Goal: Check status: Check status

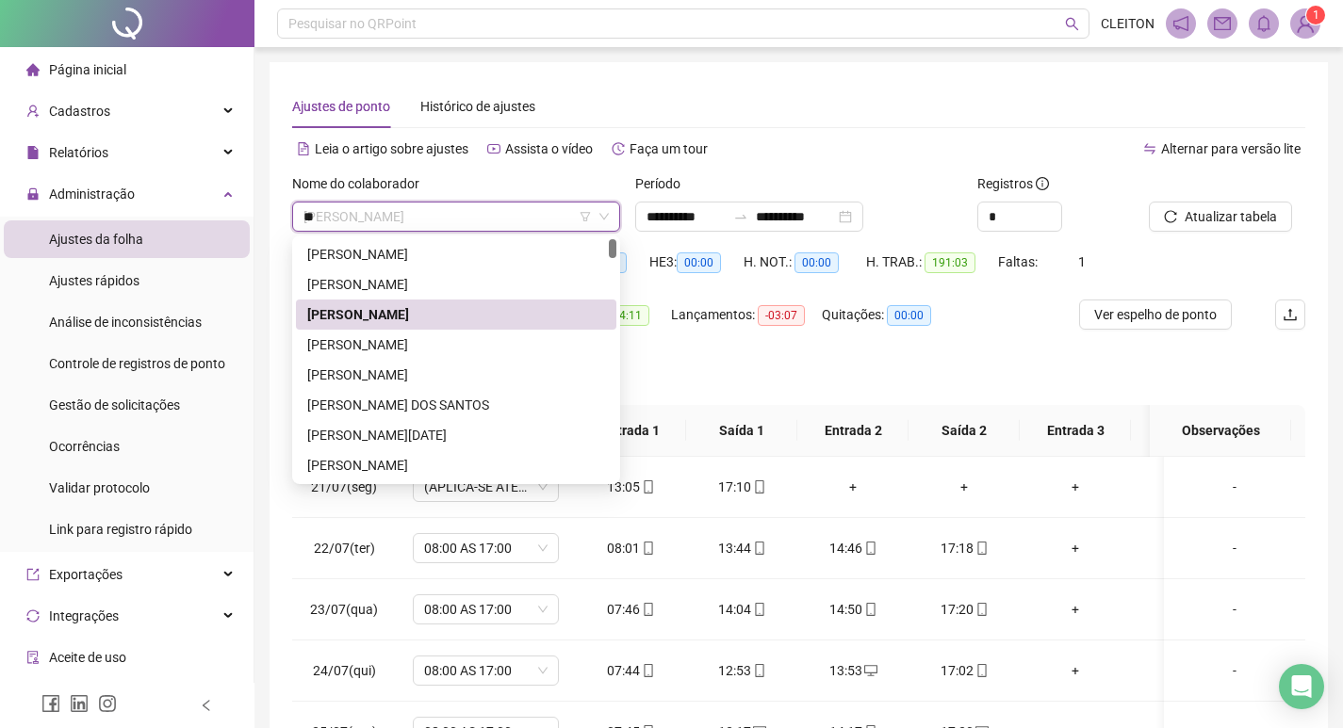
scroll to position [94, 0]
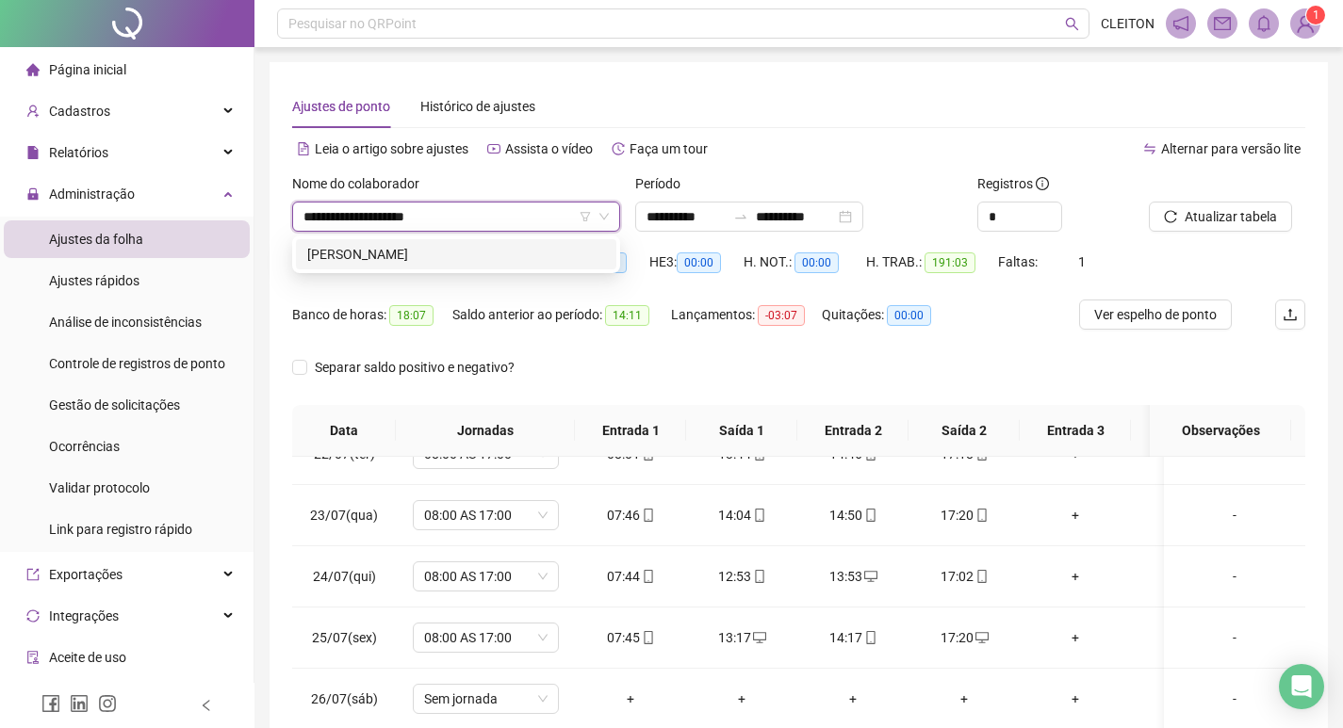
type input "**********"
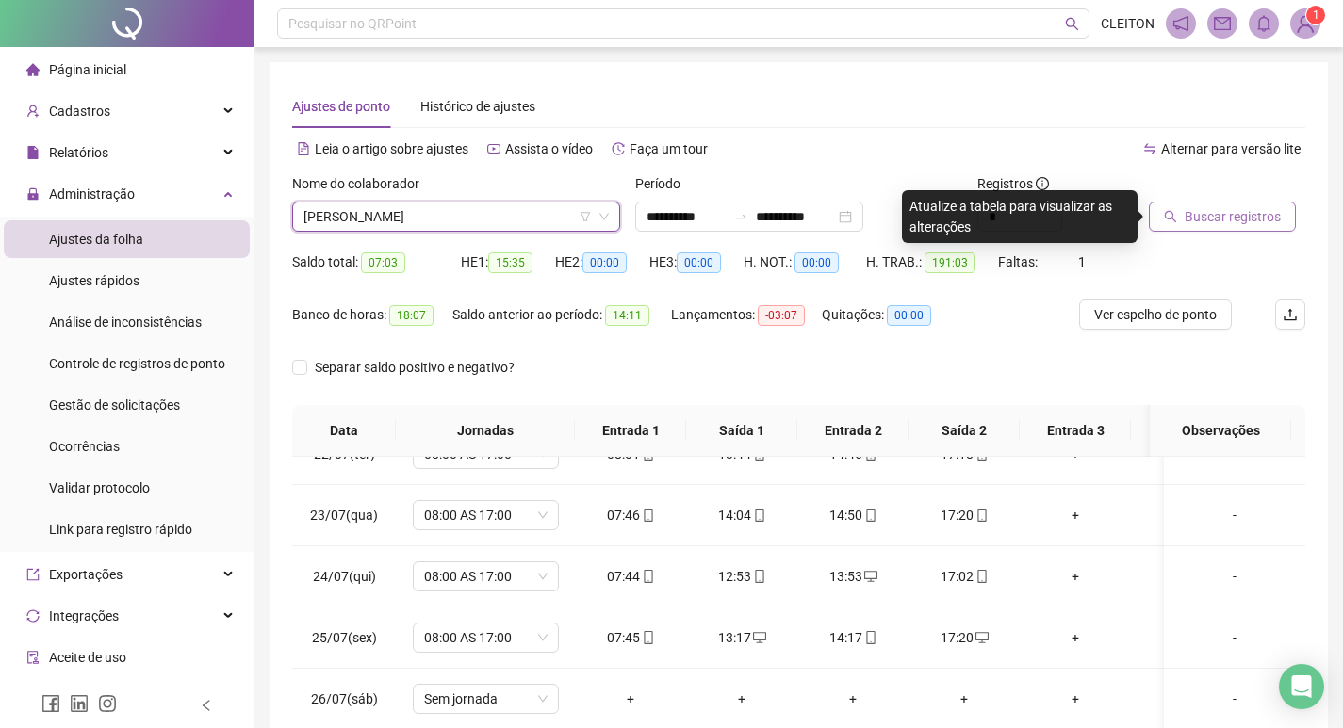
click at [1223, 227] on button "Buscar registros" at bounding box center [1221, 217] width 147 height 30
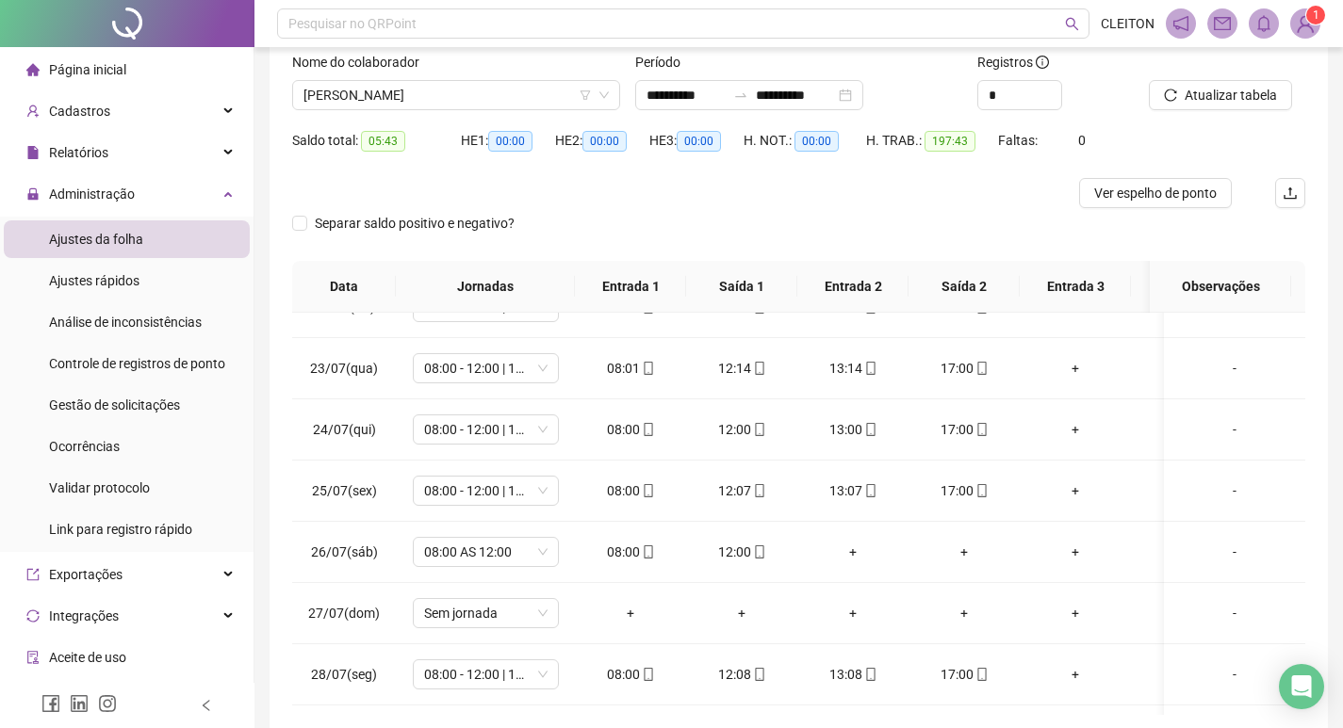
scroll to position [0, 0]
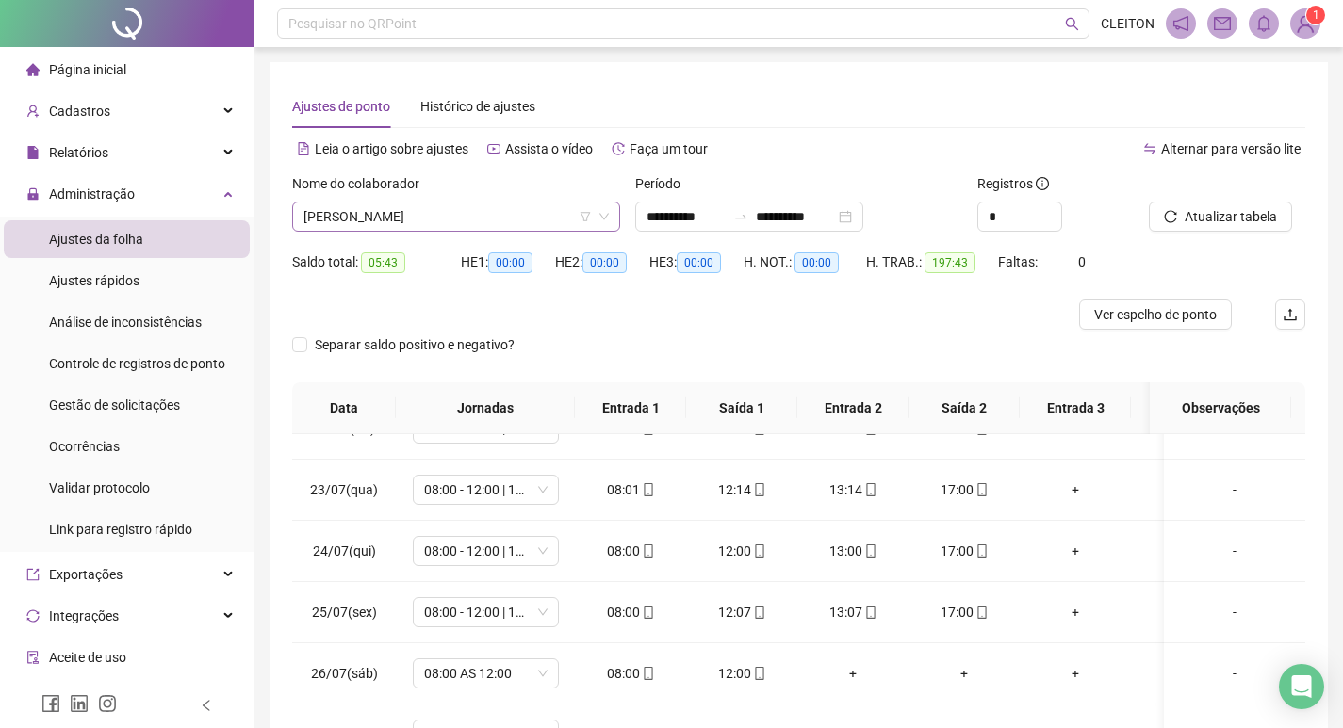
drag, startPoint x: 449, startPoint y: 205, endPoint x: 457, endPoint y: 187, distance: 19.4
click at [450, 205] on span "[PERSON_NAME]" at bounding box center [455, 217] width 305 height 28
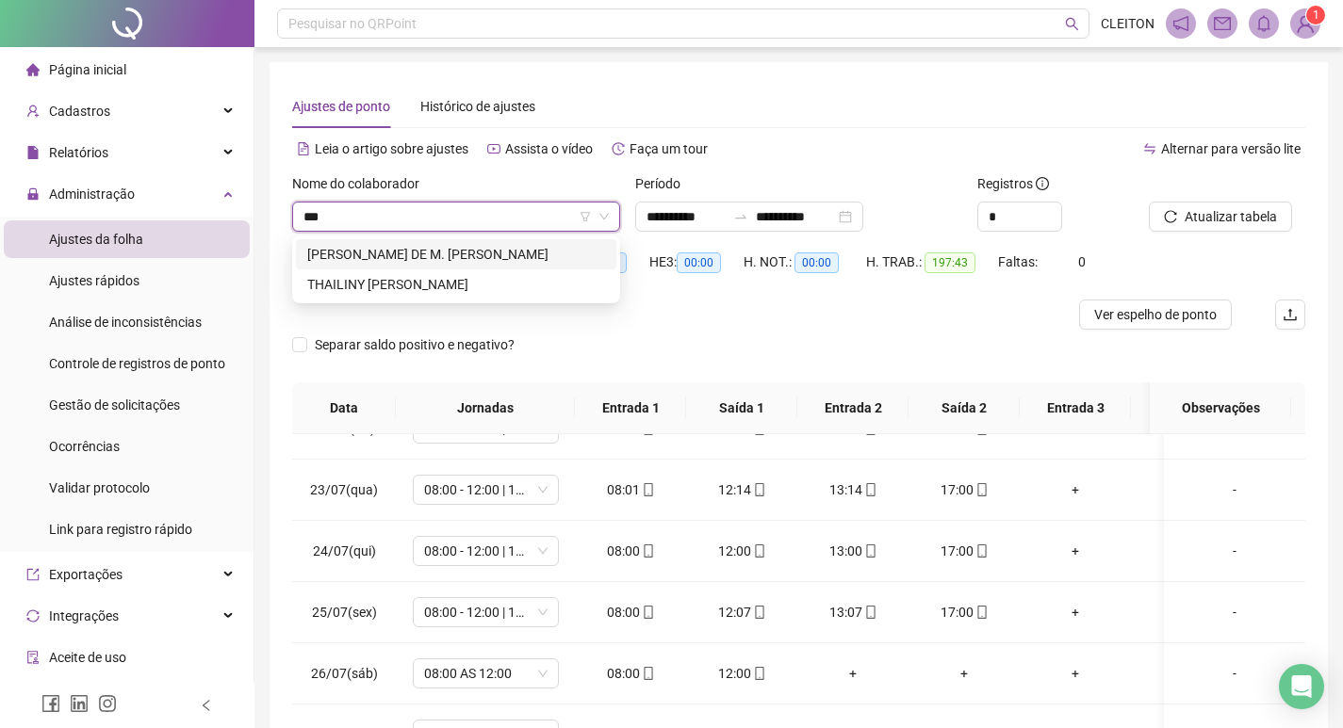
type input "****"
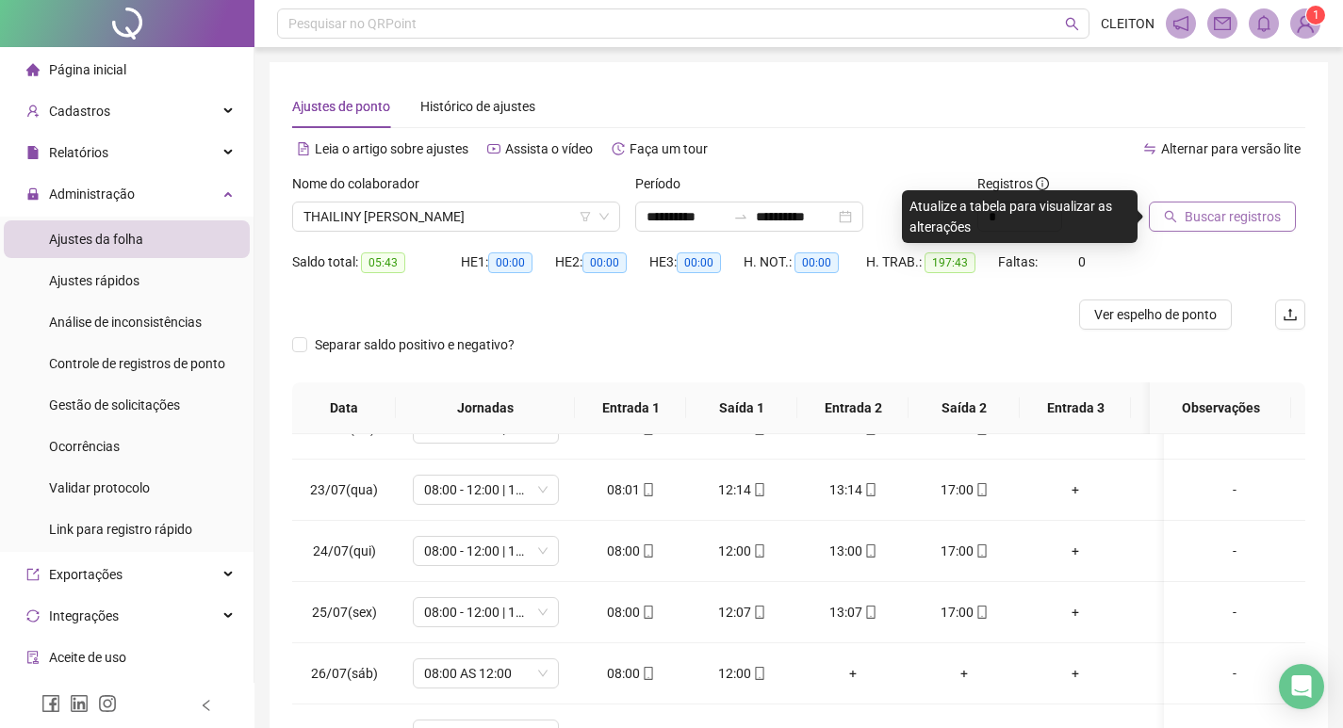
click at [1171, 202] on button "Buscar registros" at bounding box center [1221, 217] width 147 height 30
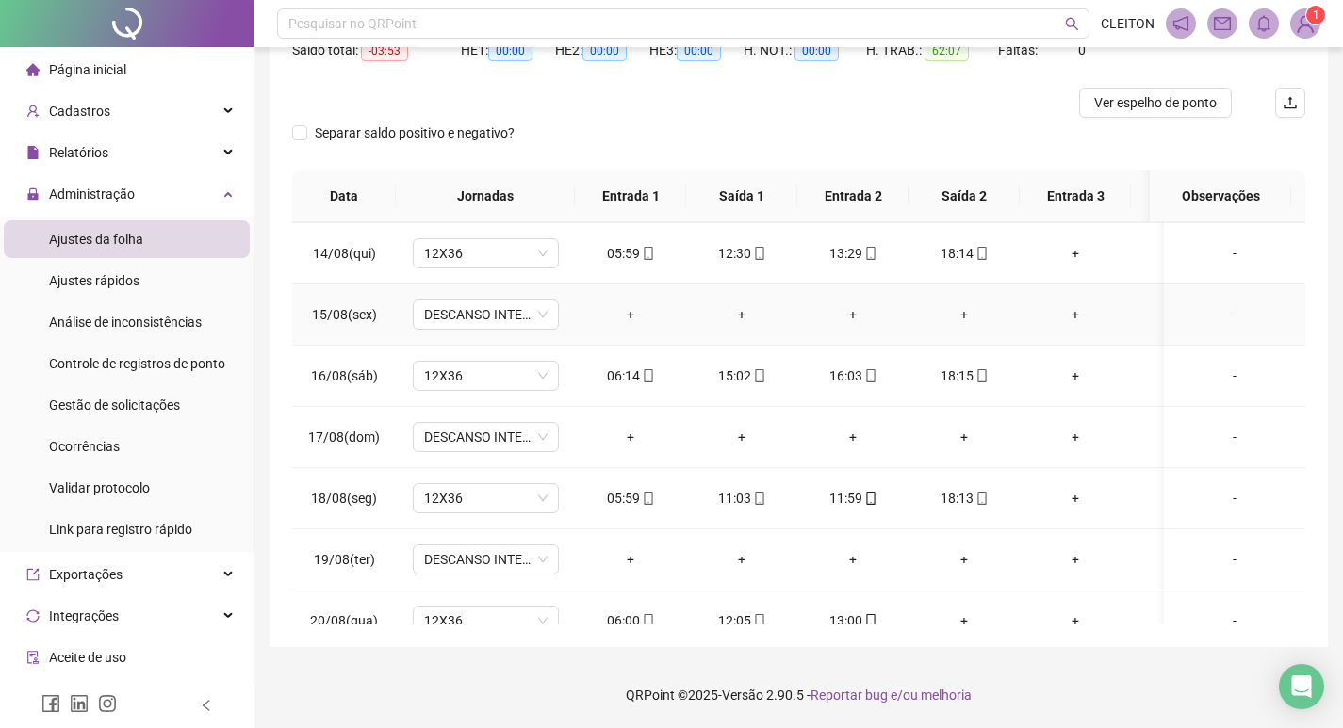
scroll to position [285, 0]
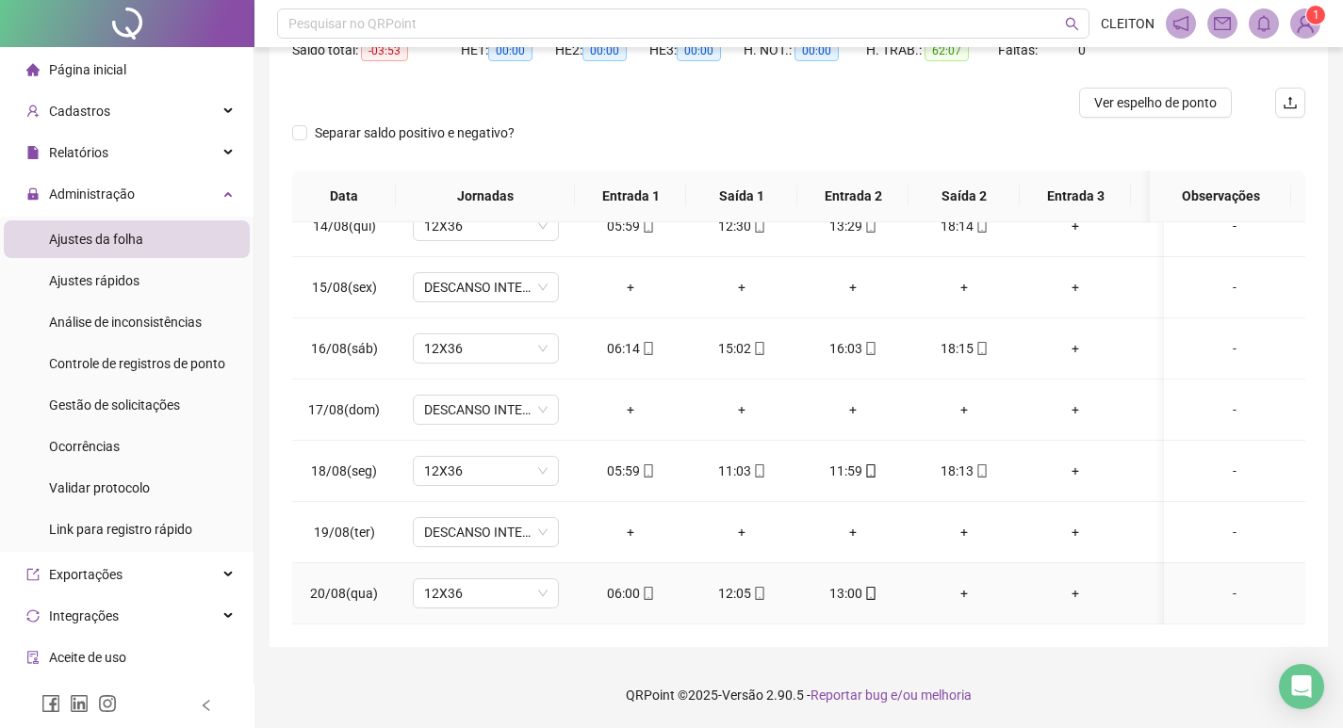
click at [868, 586] on span at bounding box center [869, 593] width 15 height 15
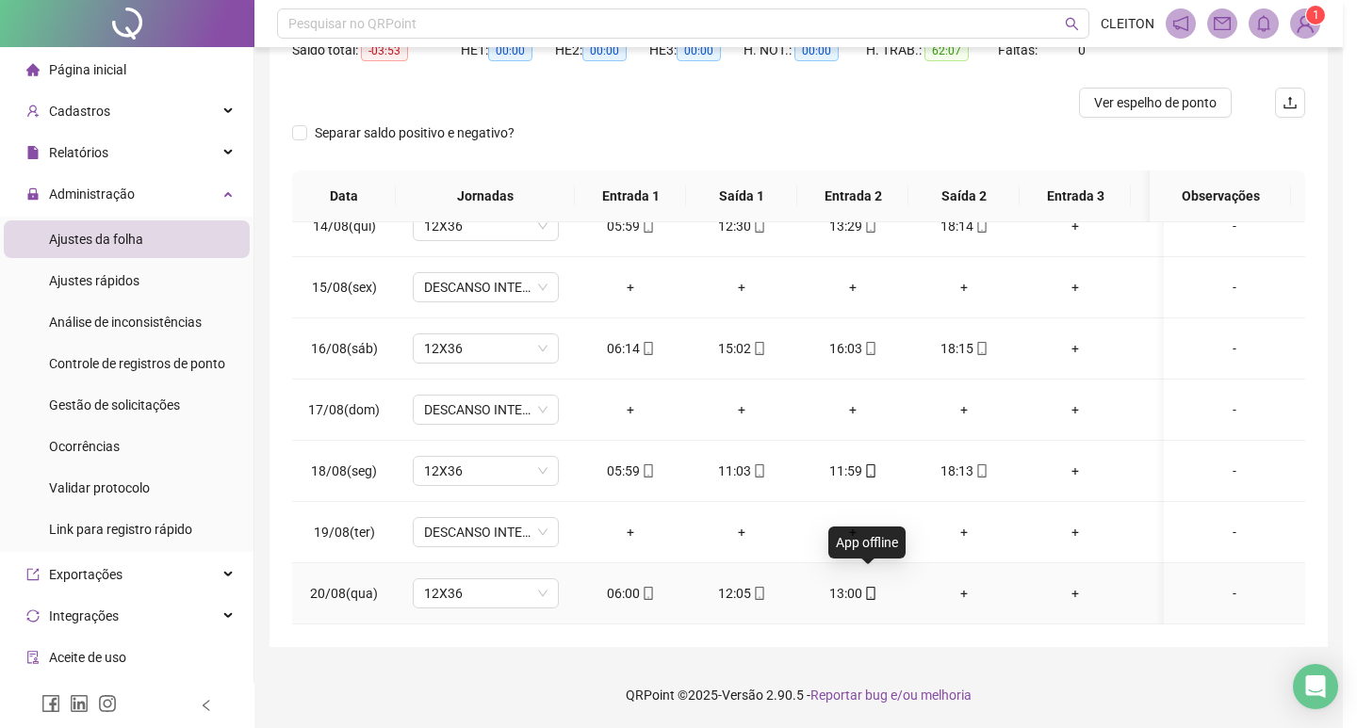
type input "**********"
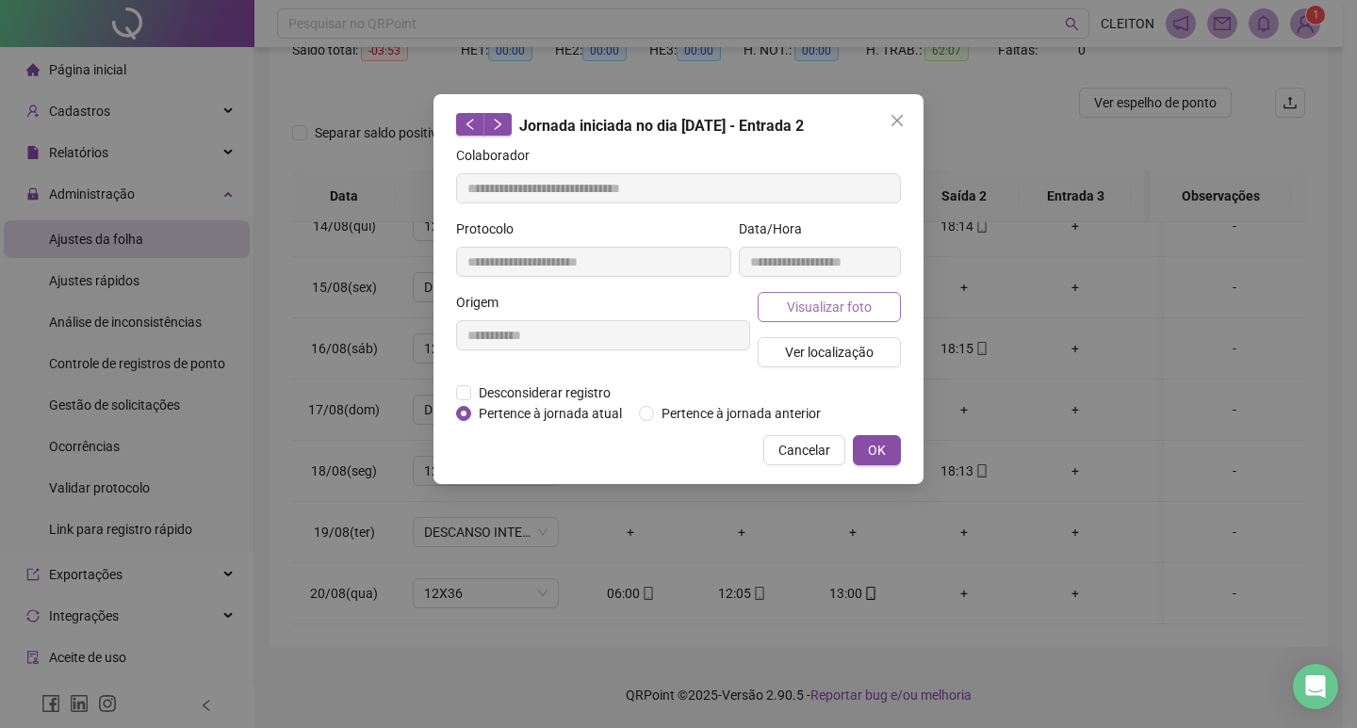
click at [853, 317] on button "Visualizar foto" at bounding box center [828, 307] width 143 height 30
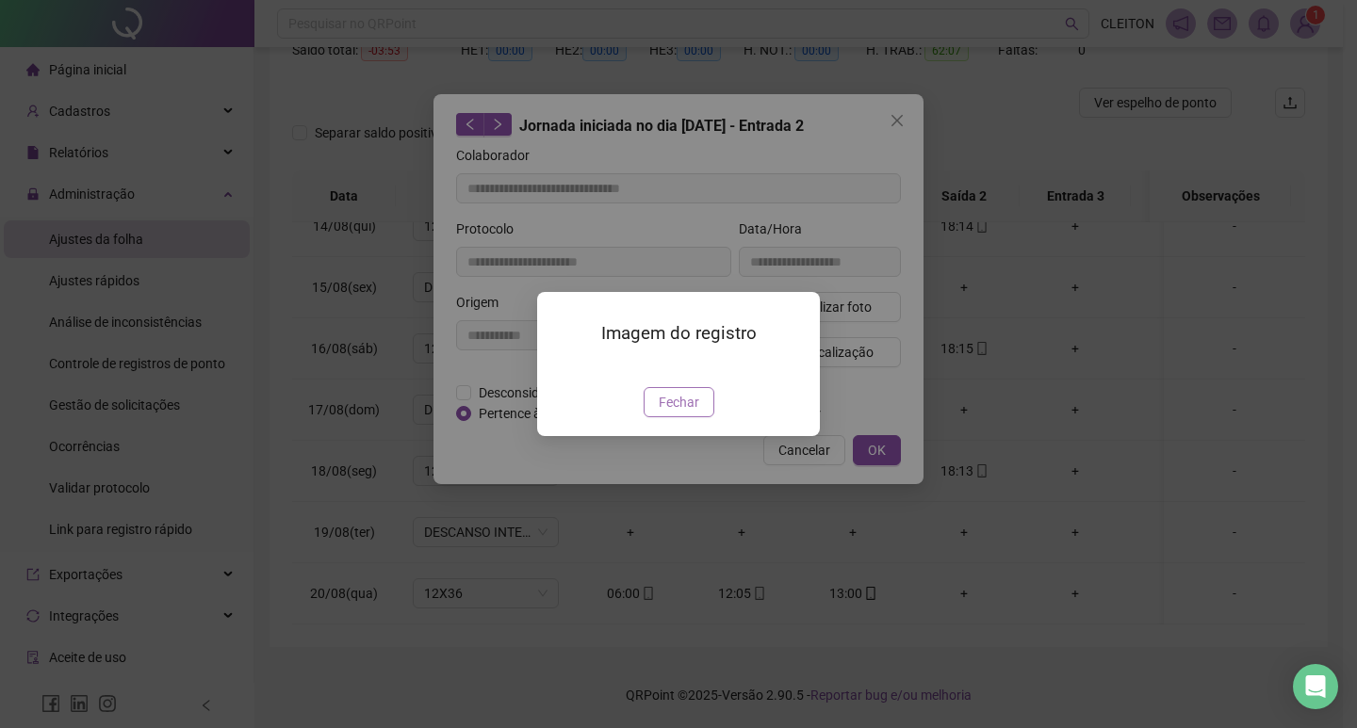
click at [693, 413] on span "Fechar" at bounding box center [679, 402] width 41 height 21
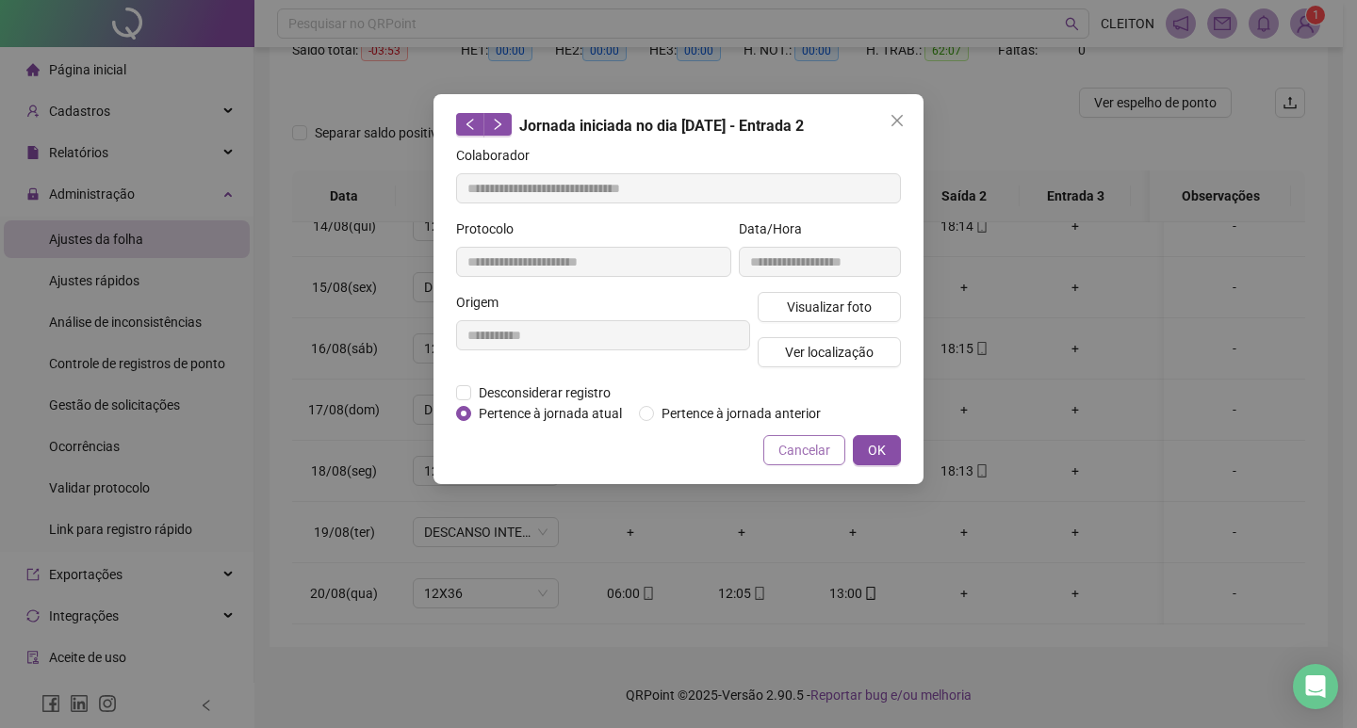
click at [791, 453] on span "Cancelar" at bounding box center [804, 450] width 52 height 21
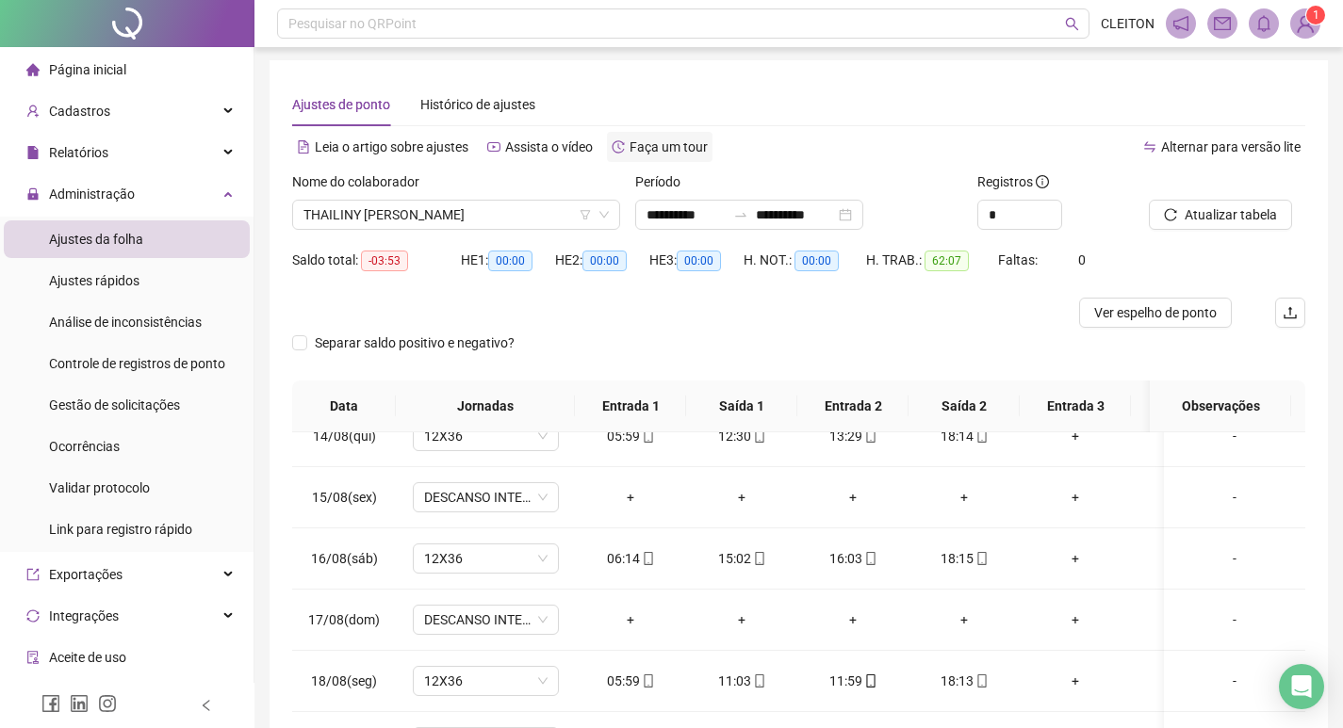
scroll to position [0, 0]
click at [531, 201] on div "Nome do colaborador" at bounding box center [456, 187] width 328 height 28
drag, startPoint x: 524, startPoint y: 203, endPoint x: 505, endPoint y: 201, distance: 19.1
click at [518, 203] on span "THAILINY [PERSON_NAME]" at bounding box center [455, 217] width 305 height 28
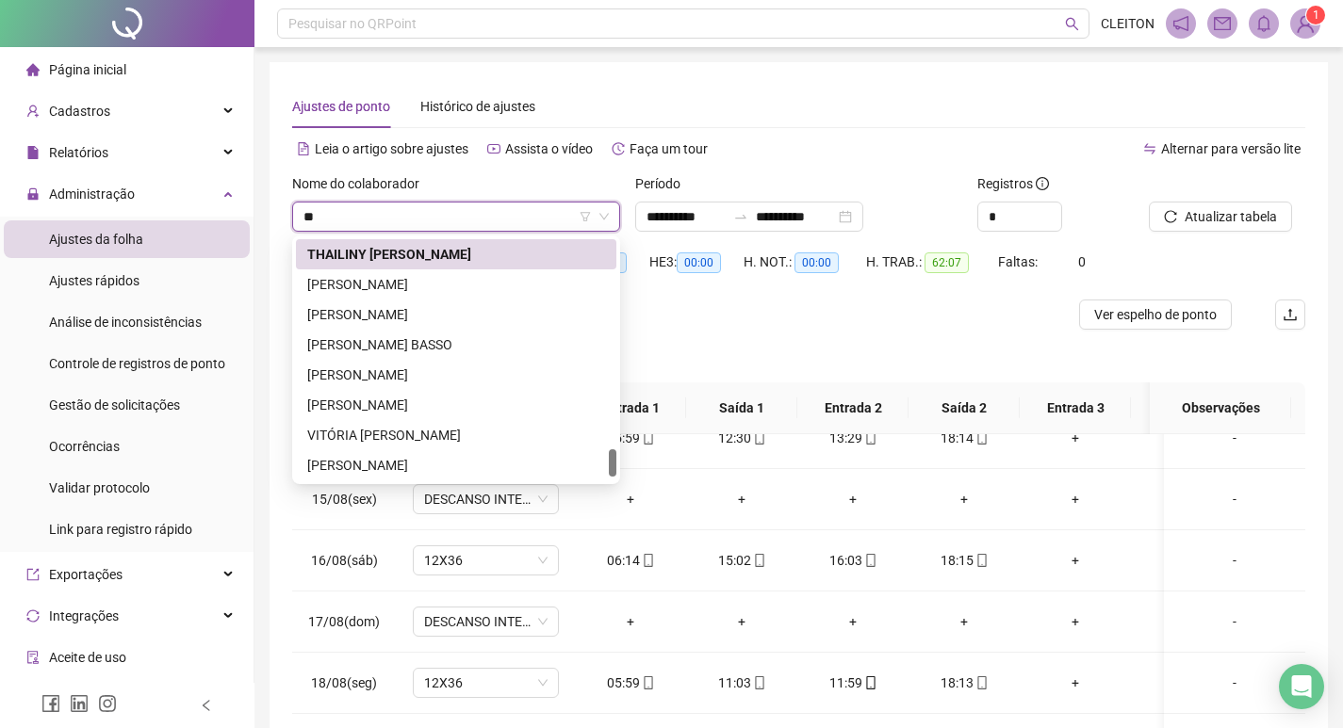
scroll to position [0, 0]
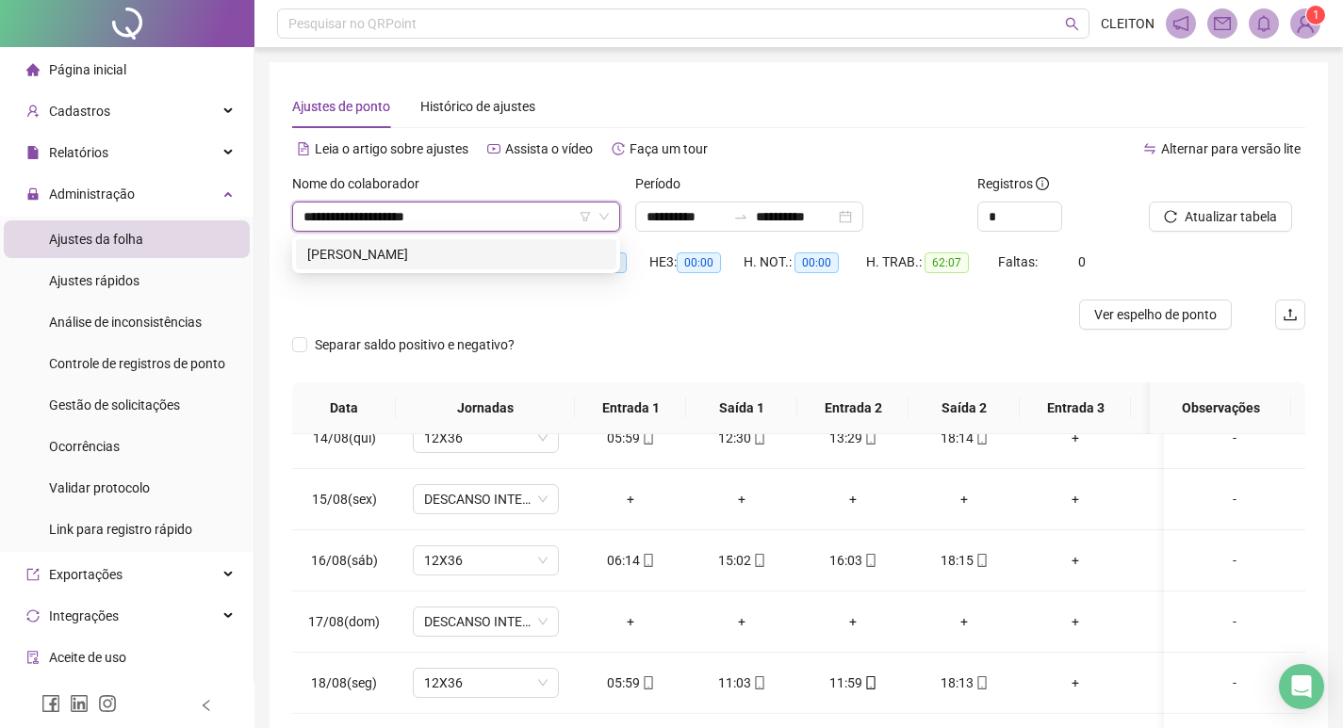
type input "**********"
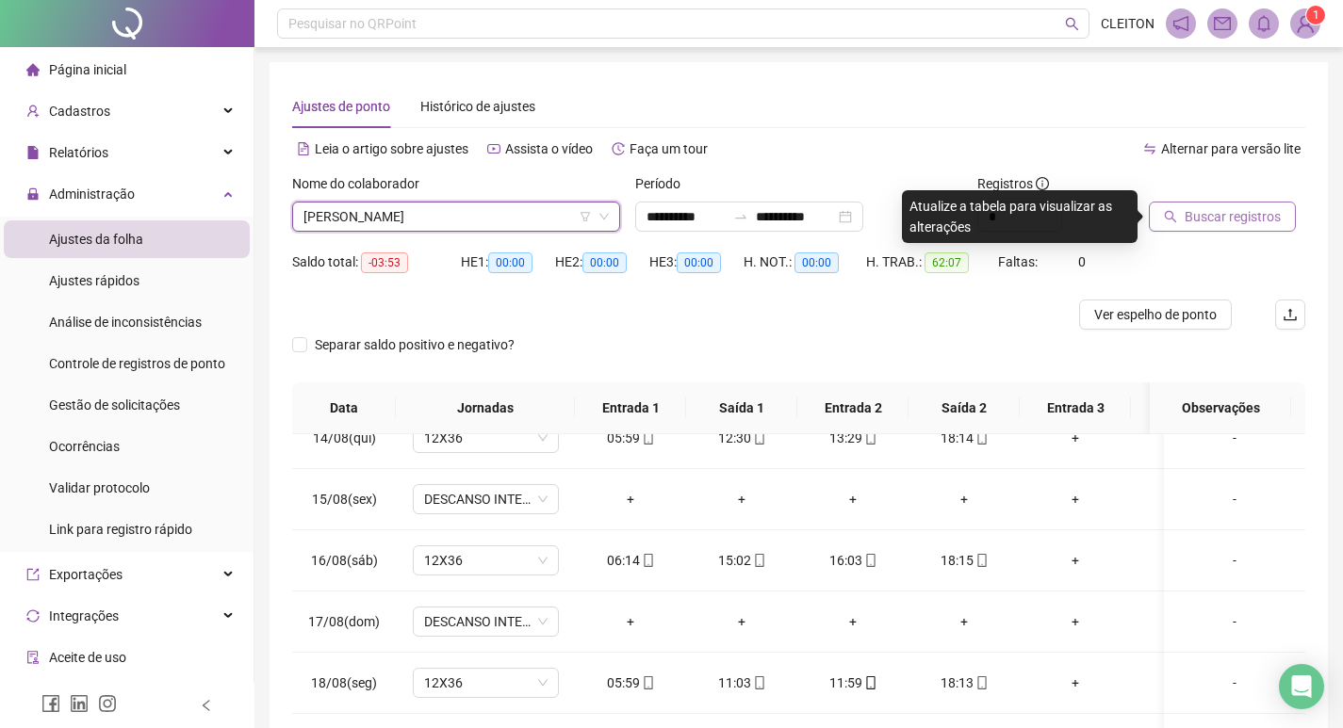
click at [1190, 224] on span "Buscar registros" at bounding box center [1232, 216] width 96 height 21
